Goal: Communication & Community: Participate in discussion

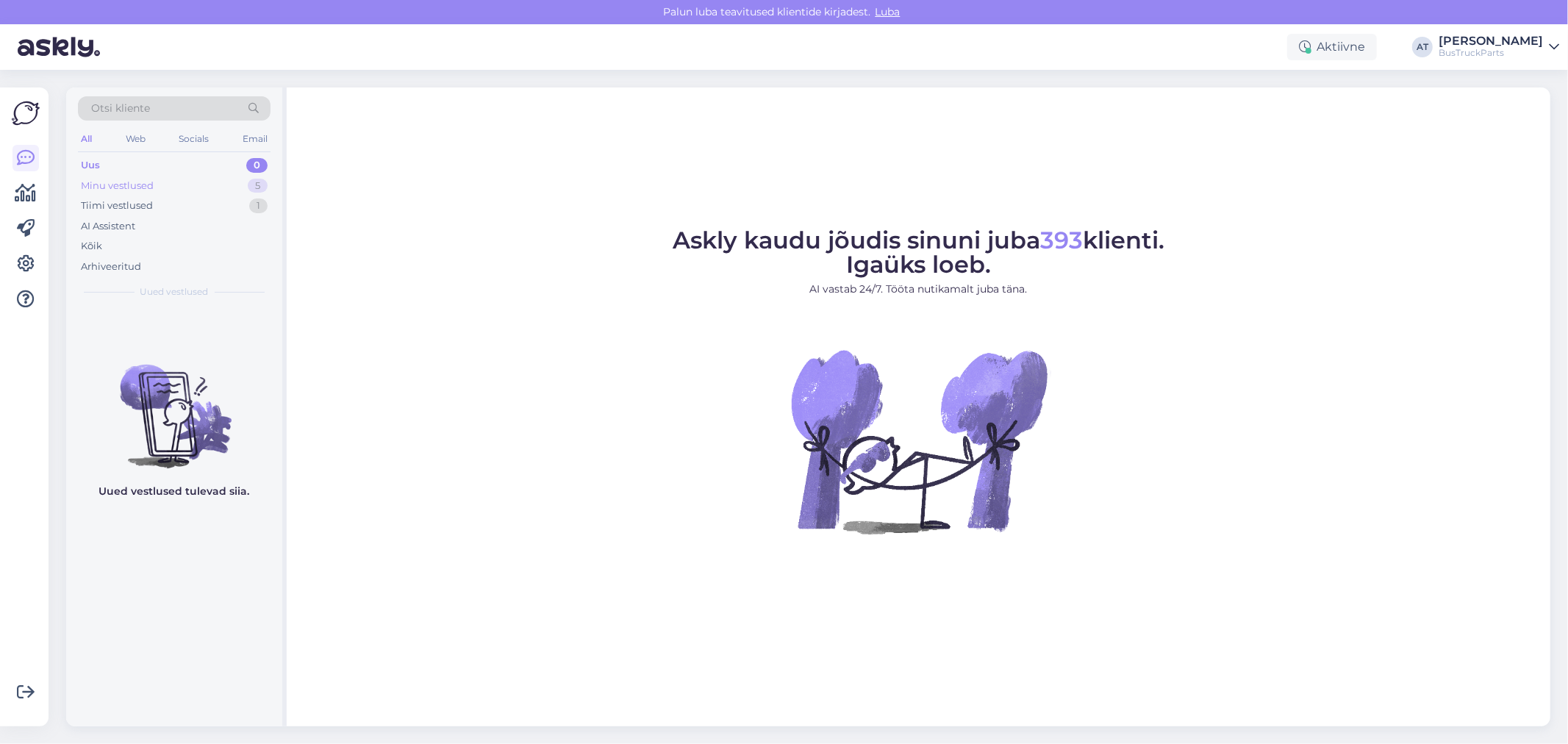
click at [189, 192] on div "Minu vestlused 5" at bounding box center [174, 186] width 192 height 20
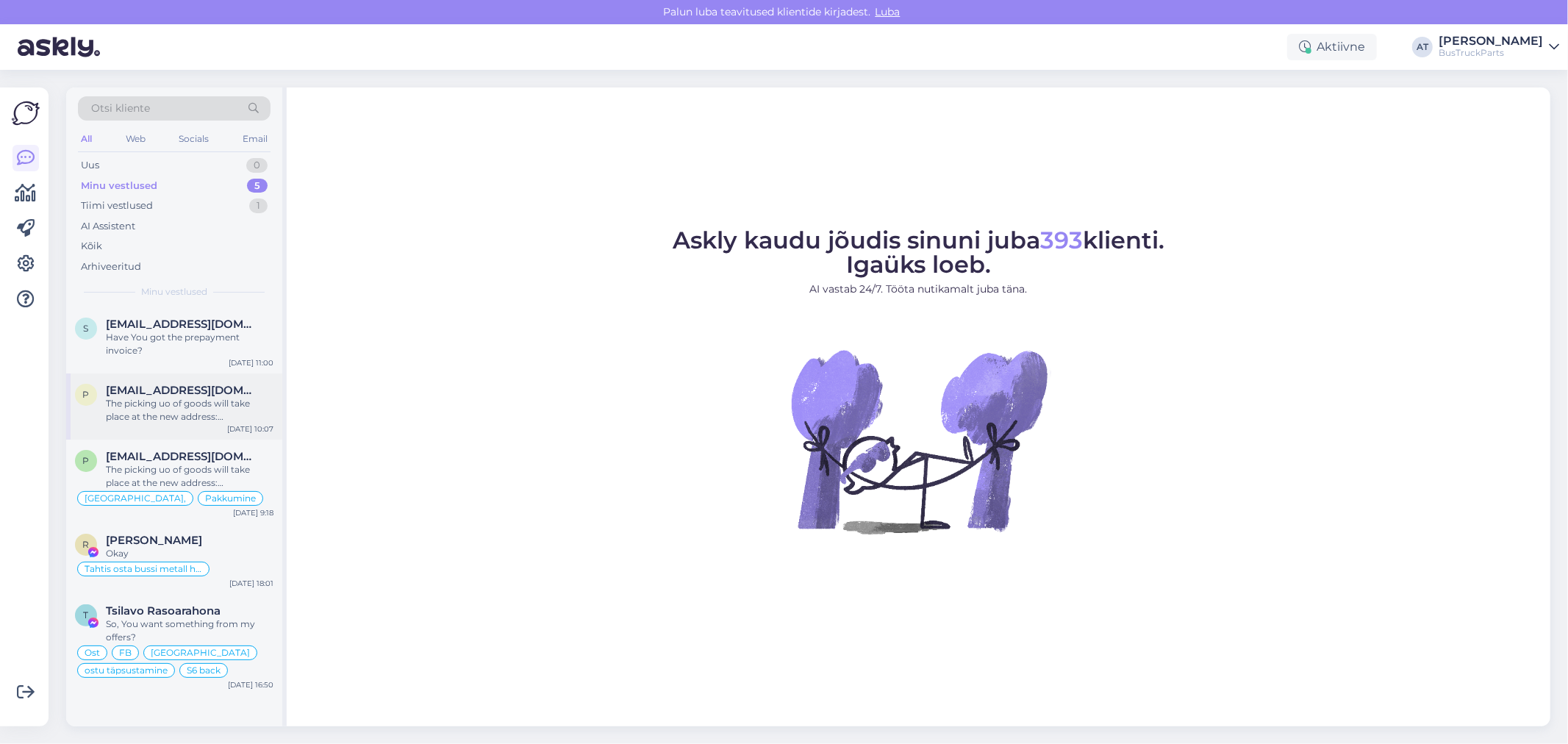
click at [195, 403] on div "The picking uo of goods will take place at the new address: [STREET_ADDRESS]. T…" at bounding box center [189, 410] width 168 height 26
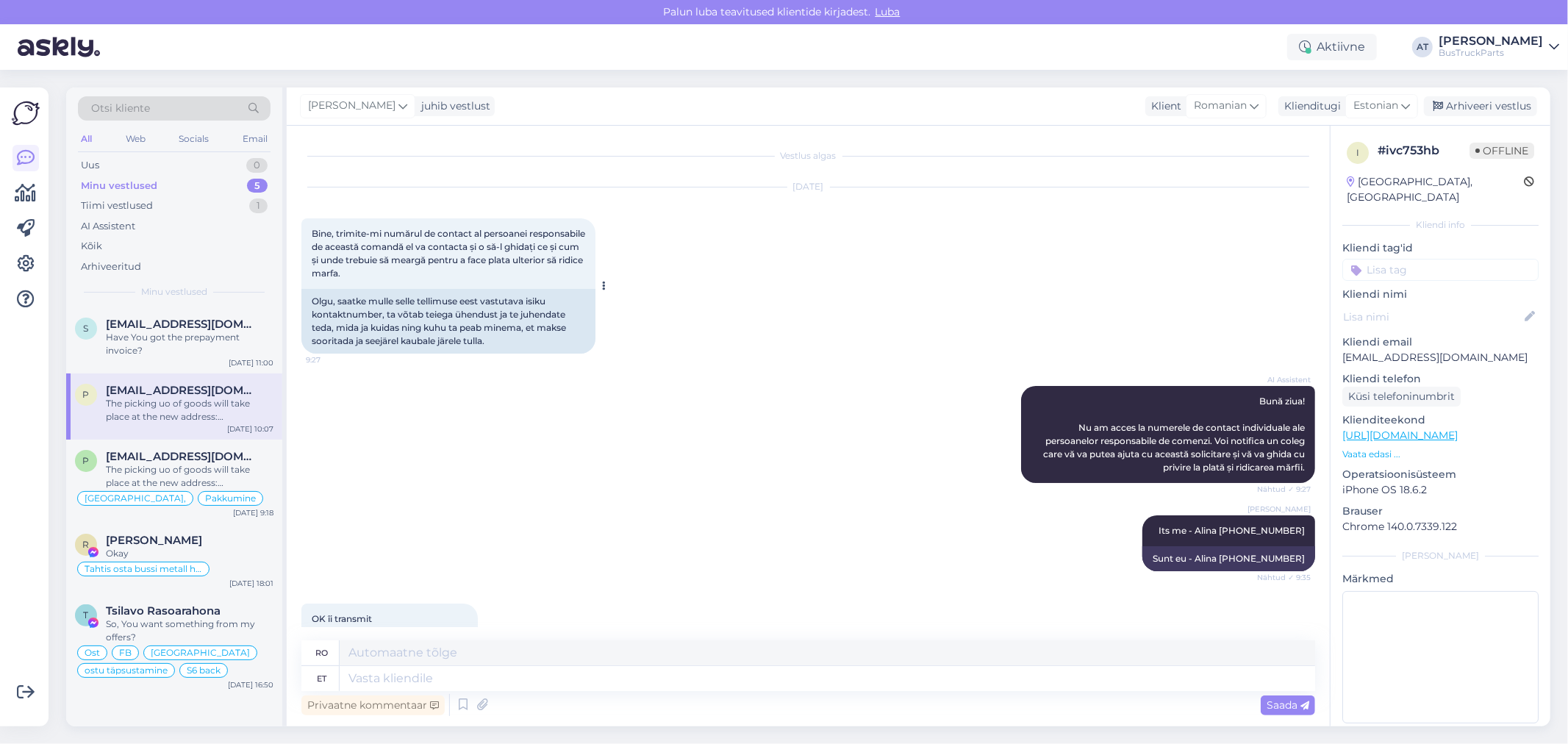
click at [472, 322] on div "Olgu, saatke mulle selle tellimuse eest vastutava isiku kontaktnumber, ta võtab…" at bounding box center [448, 321] width 294 height 65
drag, startPoint x: 392, startPoint y: 314, endPoint x: 549, endPoint y: 314, distance: 157.0
click at [549, 314] on div "Olgu, saatke mulle selle tellimuse eest vastutava isiku kontaktnumber, ta võtab…" at bounding box center [448, 321] width 294 height 65
click at [504, 324] on div "Olgu, saatke mulle selle tellimuse eest vastutava isiku kontaktnumber, ta võtab…" at bounding box center [448, 321] width 294 height 65
drag, startPoint x: 344, startPoint y: 336, endPoint x: 430, endPoint y: 329, distance: 86.3
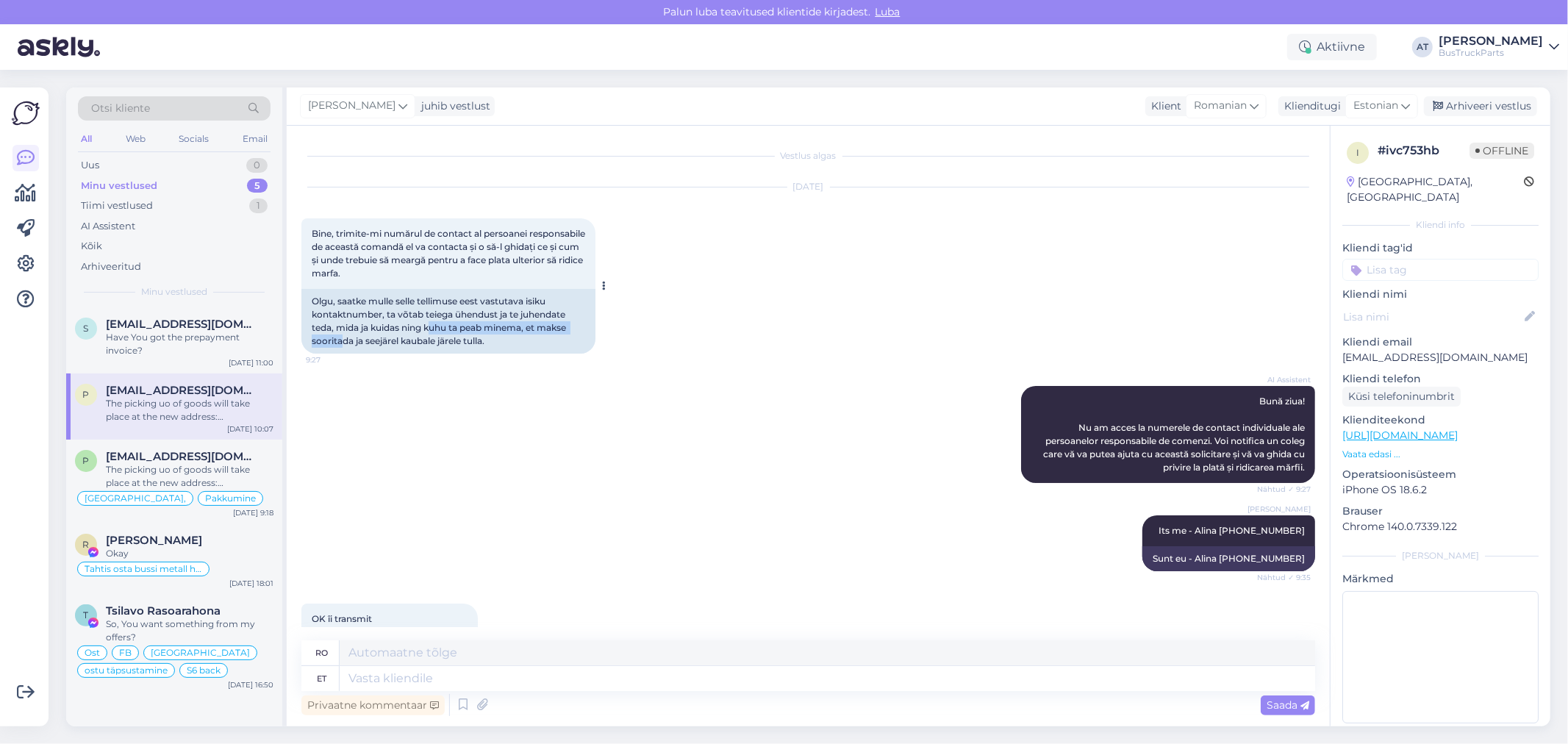
click at [430, 329] on div "Olgu, saatke mulle selle tellimuse eest vastutava isiku kontaktnumber, ta võtab…" at bounding box center [448, 321] width 294 height 65
click at [507, 318] on div "Olgu, saatke mulle selle tellimuse eest vastutava isiku kontaktnumber, ta võtab…" at bounding box center [448, 321] width 294 height 65
click at [409, 343] on div "Olgu, saatke mulle selle tellimuse eest vastutava isiku kontaktnumber, ta võtab…" at bounding box center [448, 321] width 294 height 65
click at [210, 460] on span "[EMAIL_ADDRESS][DOMAIN_NAME]" at bounding box center [182, 457] width 153 height 14
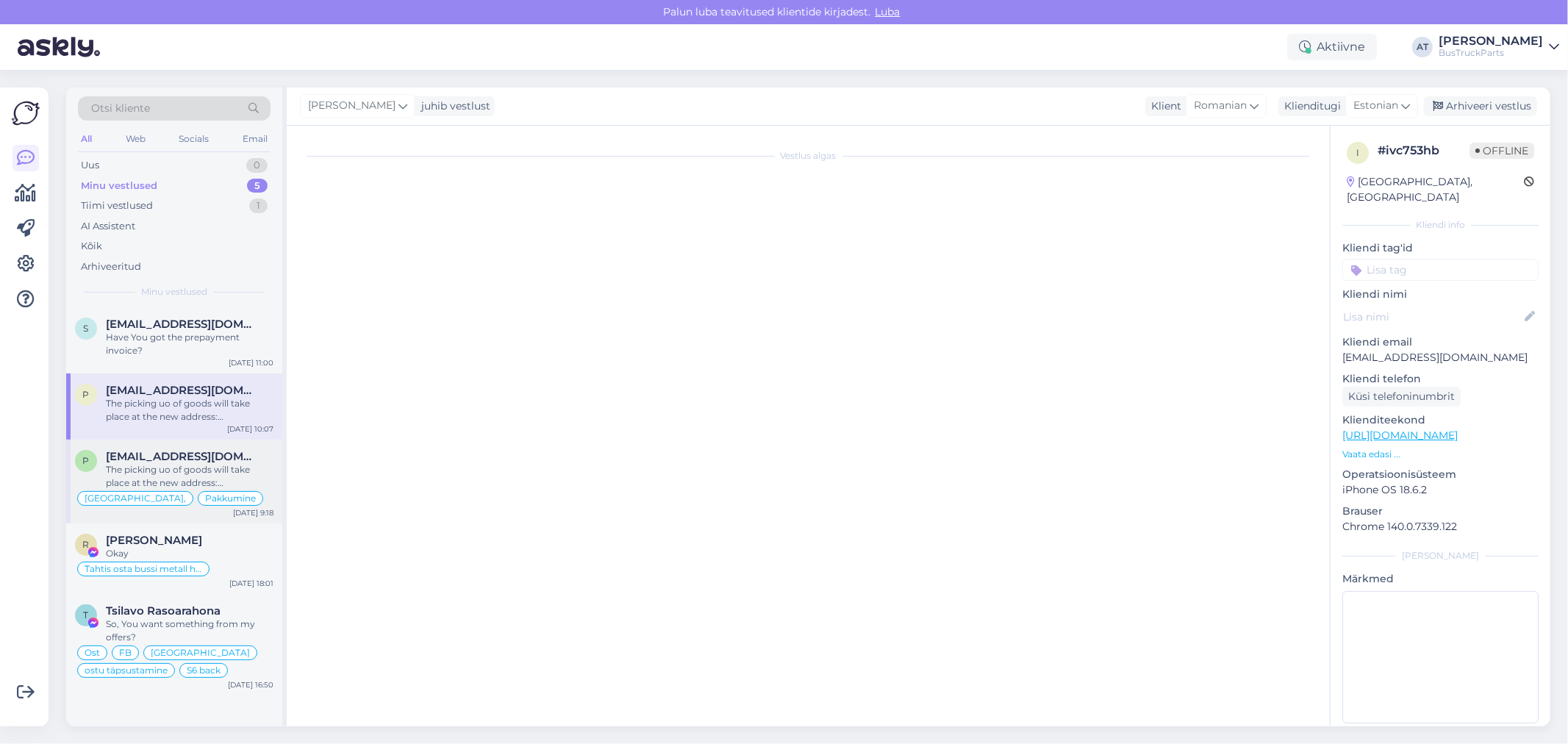
scroll to position [4105, 0]
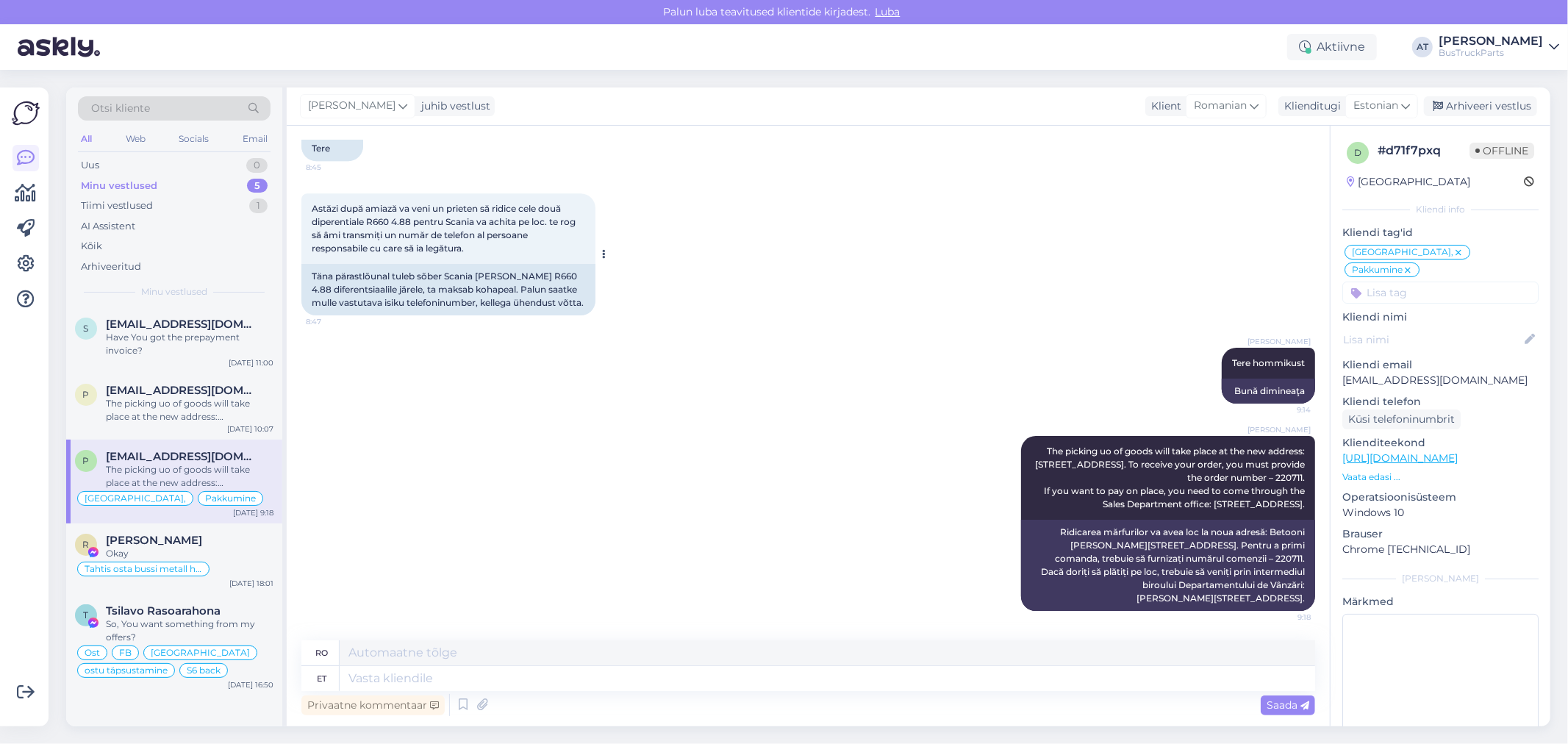
click at [366, 266] on div "Täna pärastlõunal tuleb sõber Scania [PERSON_NAME] R660 4.88 diferentsiaalile j…" at bounding box center [448, 290] width 294 height 51
click at [377, 297] on div "Täna pärastlõunal tuleb sõber Scania [PERSON_NAME] R660 4.88 diferentsiaalile j…" at bounding box center [448, 290] width 294 height 51
click at [380, 299] on div "Täna pärastlõunal tuleb sõber Scania [PERSON_NAME] R660 4.88 diferentsiaalile j…" at bounding box center [448, 290] width 294 height 51
